Goal: Task Accomplishment & Management: Use online tool/utility

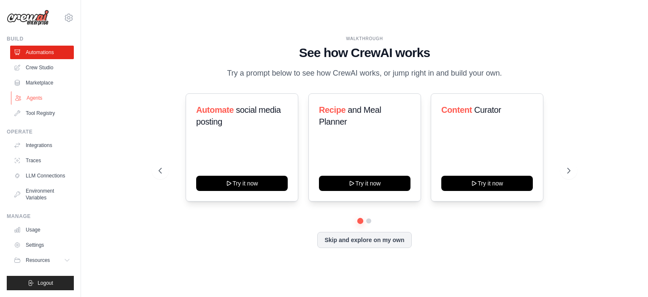
click at [49, 96] on link "Agents" at bounding box center [43, 97] width 64 height 13
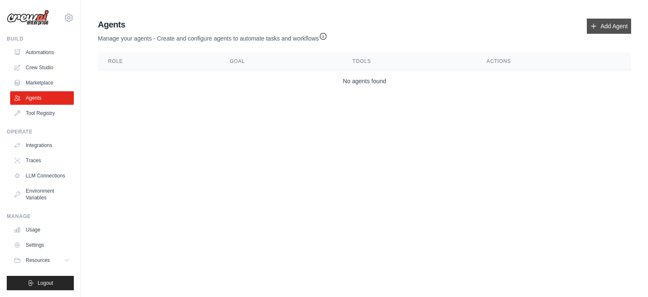
click at [615, 30] on link "Add Agent" at bounding box center [609, 26] width 44 height 15
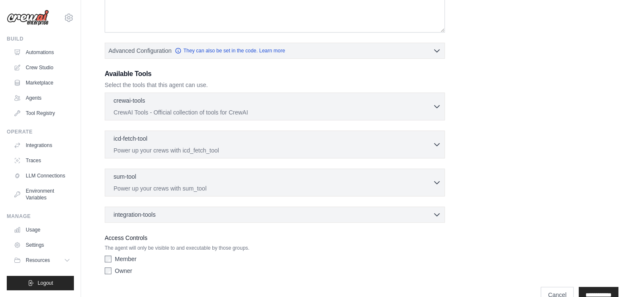
scroll to position [192, 0]
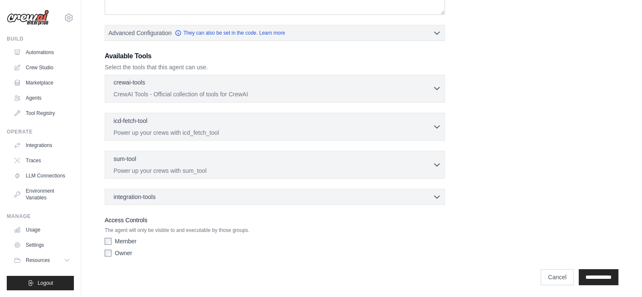
click at [435, 86] on icon "button" at bounding box center [436, 88] width 8 height 8
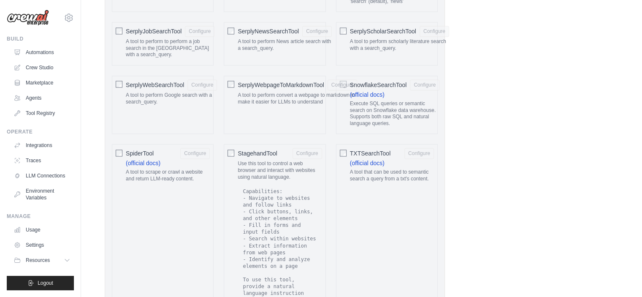
scroll to position [1387, 0]
